Goal: Find contact information: Obtain details needed to contact an individual or organization

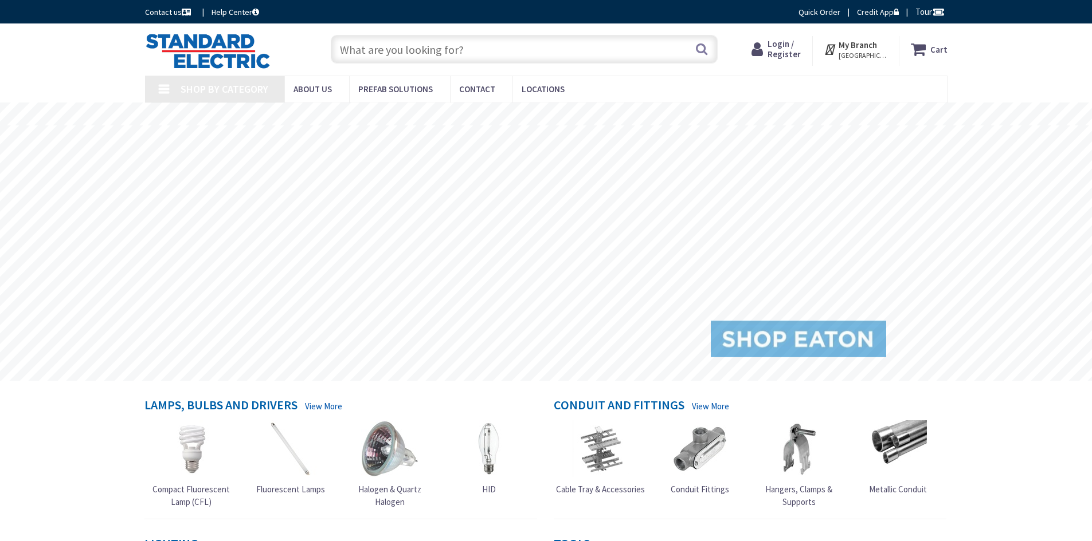
type input "[GEOGRAPHIC_DATA], [GEOGRAPHIC_DATA]"
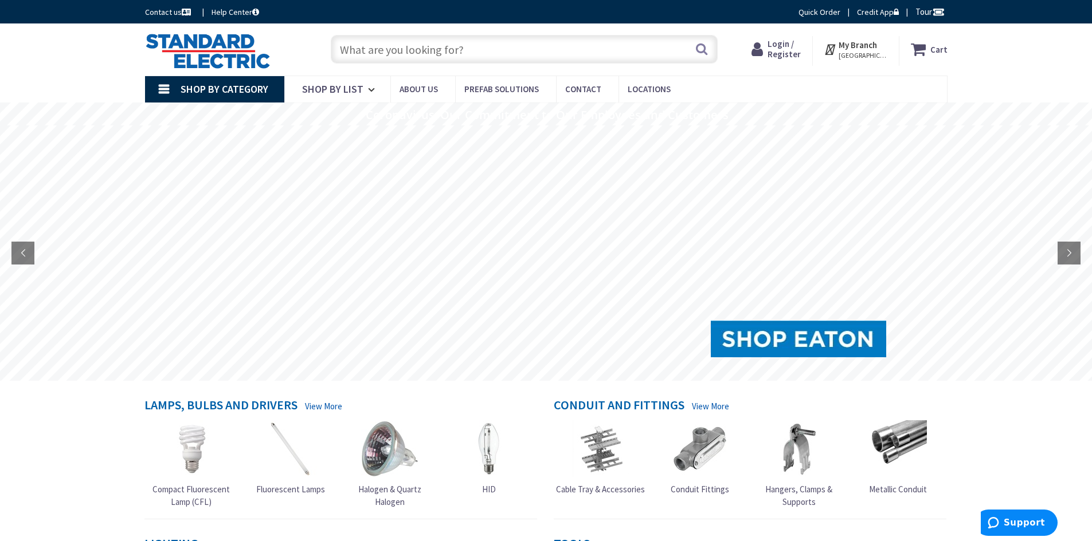
click at [409, 50] on input "text" at bounding box center [524, 49] width 387 height 29
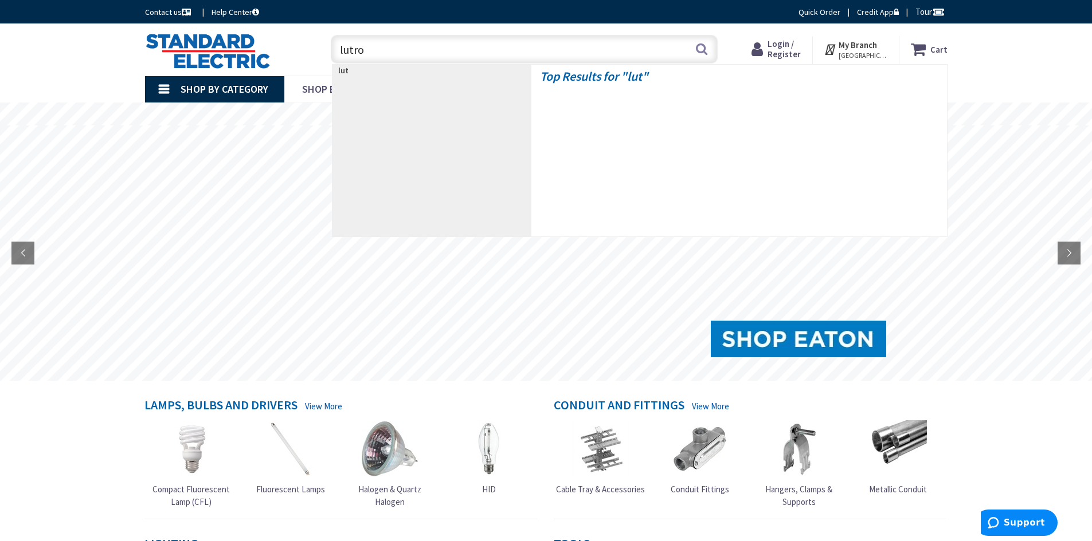
type input "lutron"
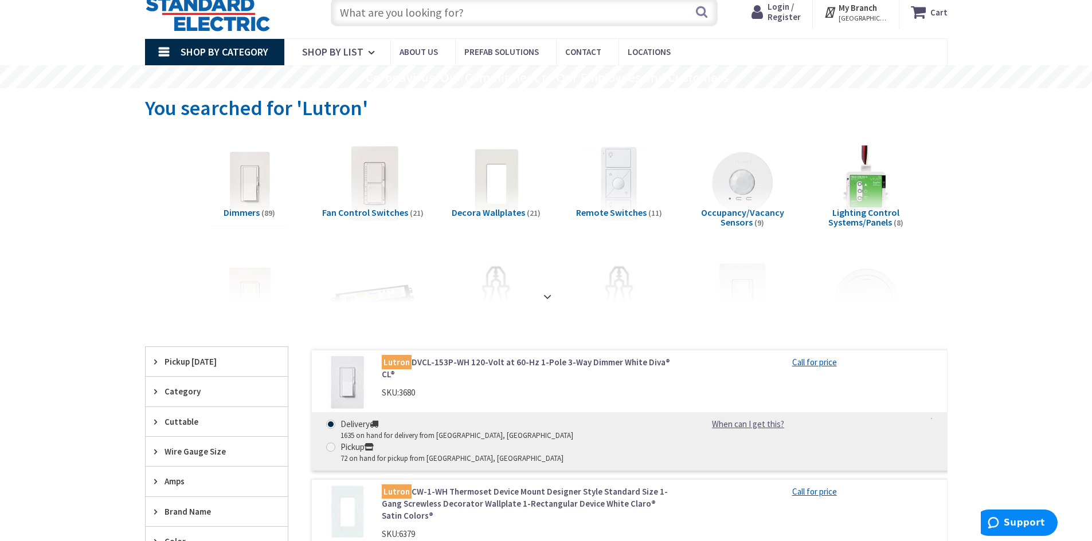
scroll to position [57, 0]
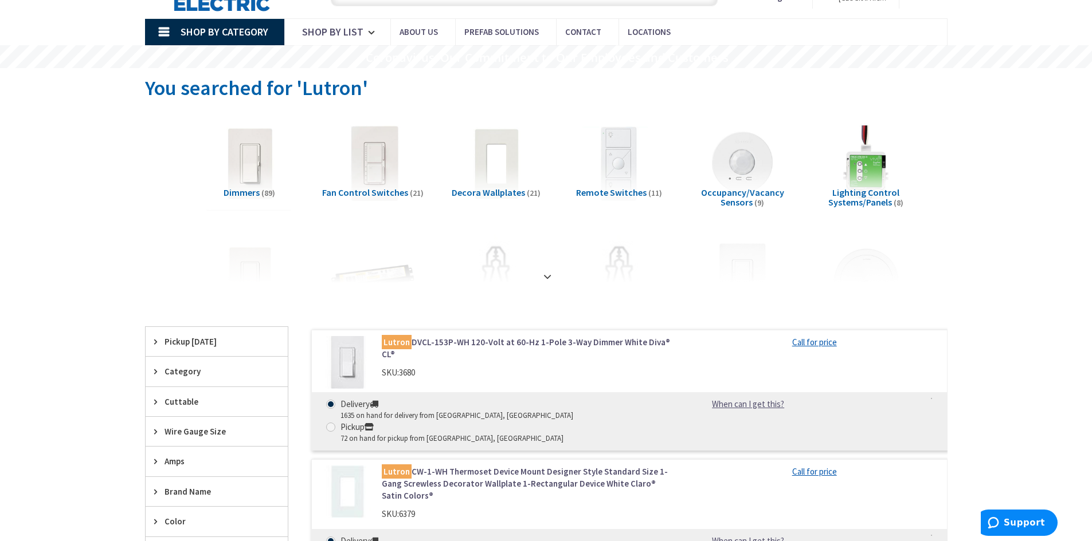
click at [249, 166] on img at bounding box center [249, 164] width 104 height 104
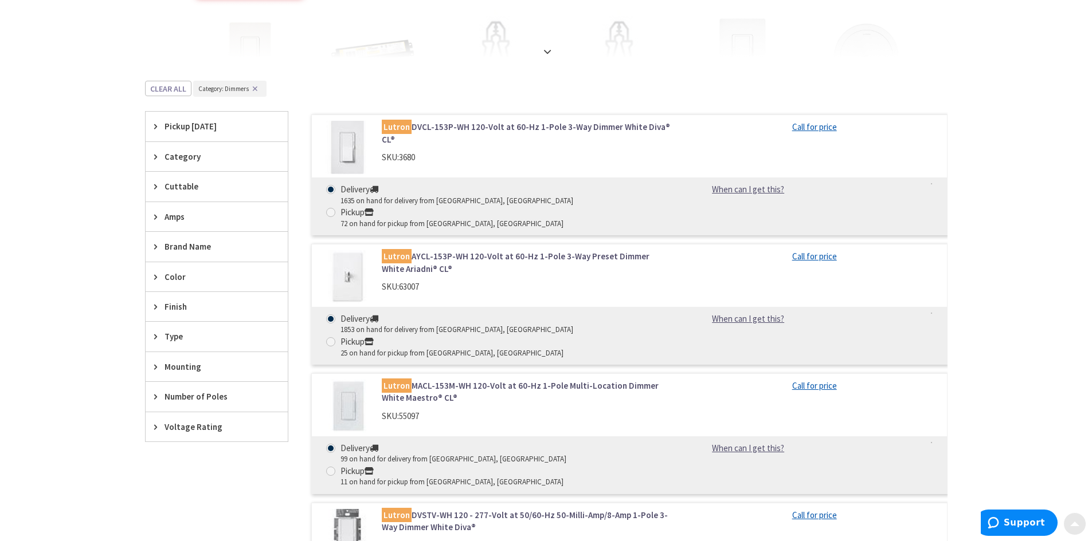
scroll to position [286, 0]
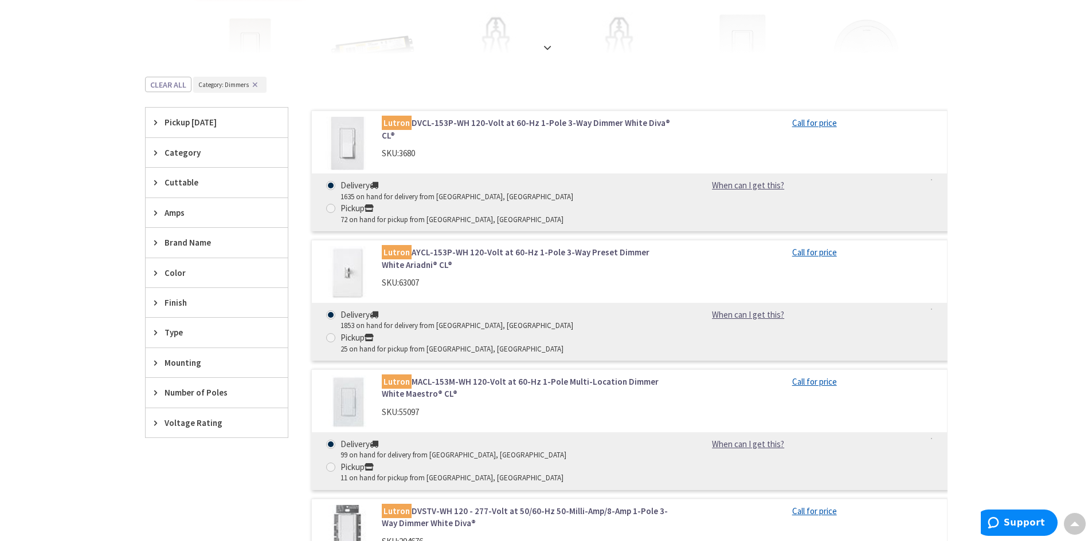
click at [342, 138] on img at bounding box center [346, 143] width 53 height 53
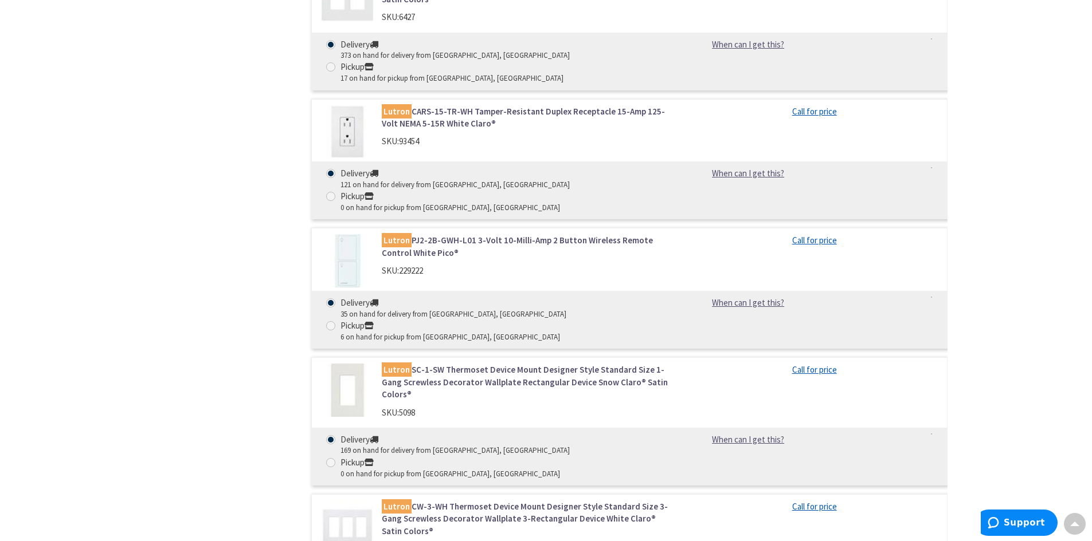
scroll to position [1181, 0]
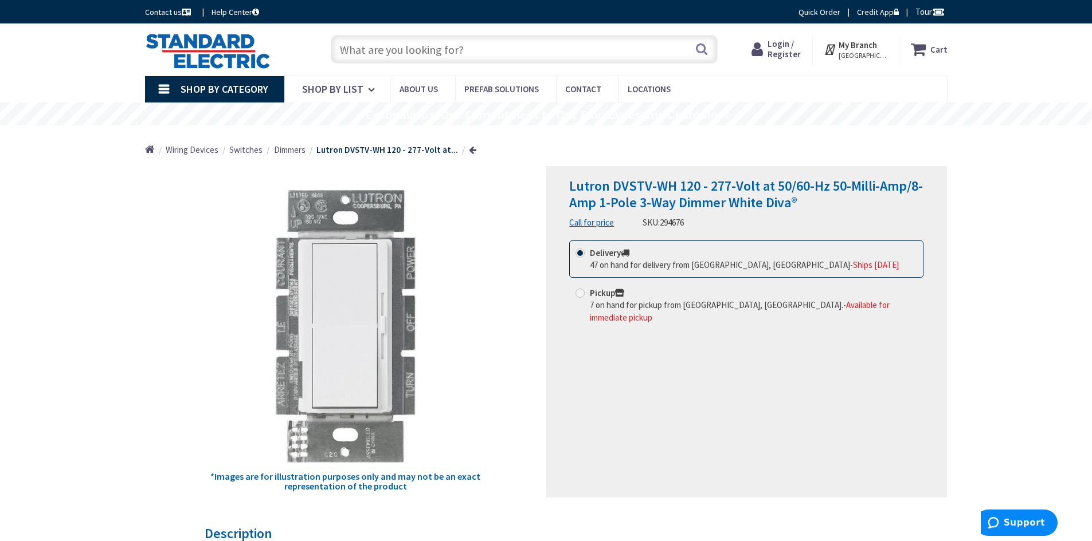
click at [582, 223] on link "Call for price" at bounding box center [591, 223] width 45 height 12
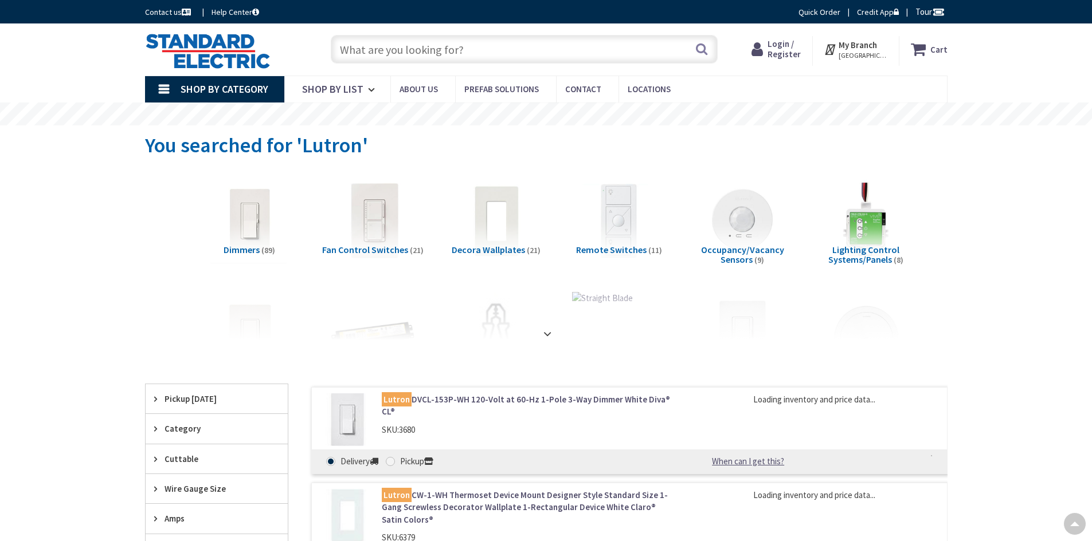
scroll to position [150, 0]
